Goal: Transaction & Acquisition: Purchase product/service

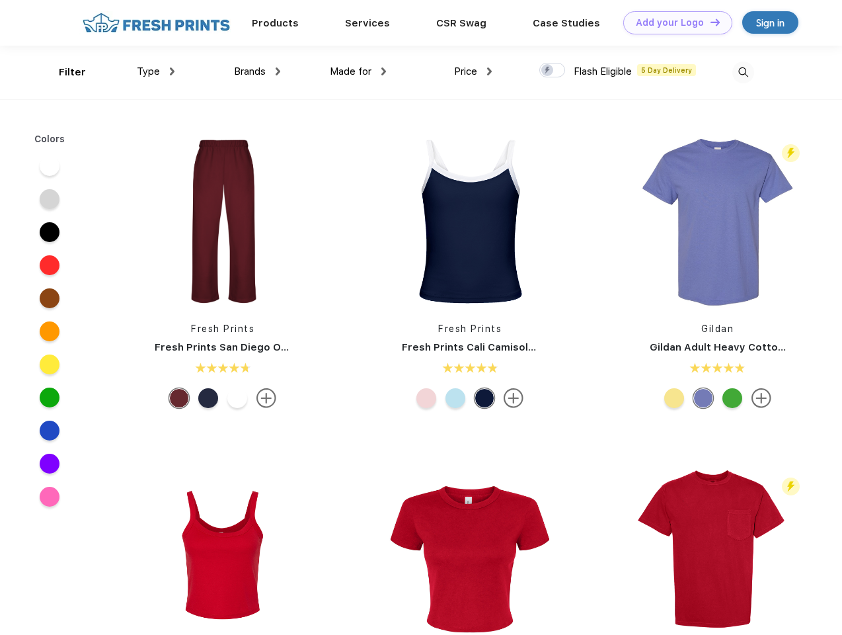
click at [673, 22] on link "Add your Logo Design Tool" at bounding box center [677, 22] width 109 height 23
click at [0, 0] on div "Design Tool" at bounding box center [0, 0] width 0 height 0
click at [709, 22] on link "Add your Logo Design Tool" at bounding box center [677, 22] width 109 height 23
click at [63, 72] on div "Filter" at bounding box center [72, 72] width 27 height 15
click at [156, 71] on span "Type" at bounding box center [148, 71] width 23 height 12
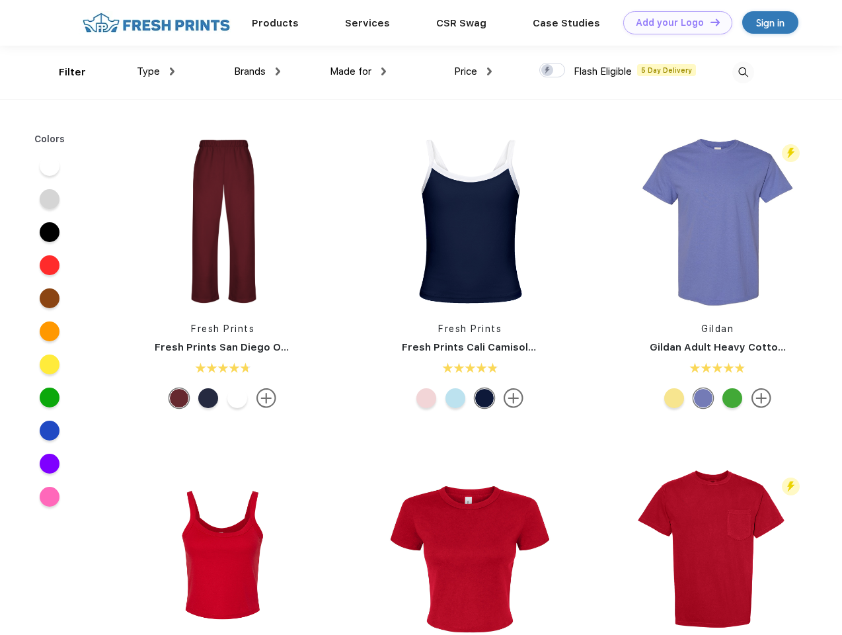
click at [257, 71] on span "Brands" at bounding box center [250, 71] width 32 height 12
click at [358, 71] on span "Made for" at bounding box center [351, 71] width 42 height 12
click at [473, 71] on span "Price" at bounding box center [465, 71] width 23 height 12
click at [553, 71] on div at bounding box center [552, 70] width 26 height 15
click at [548, 71] on input "checkbox" at bounding box center [543, 66] width 9 height 9
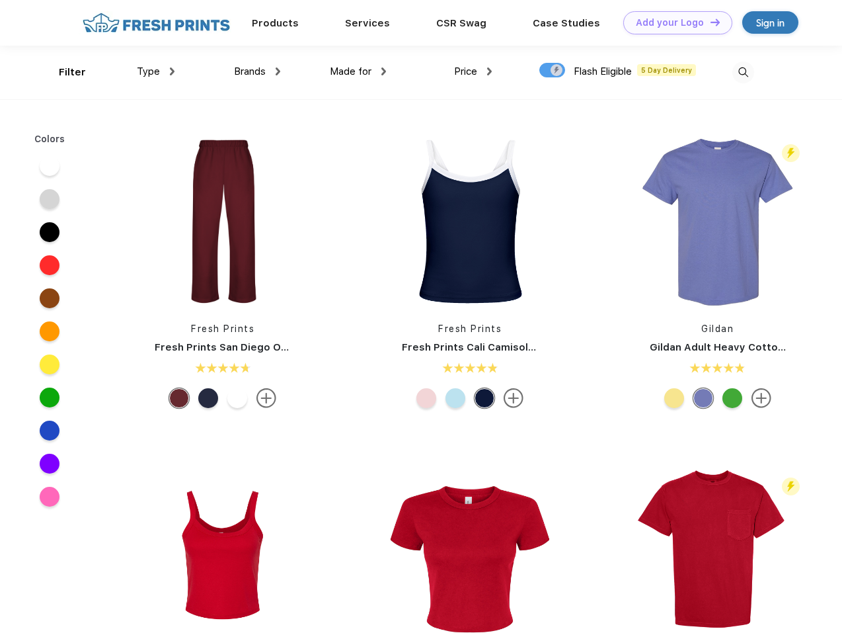
click at [743, 72] on img at bounding box center [743, 72] width 22 height 22
